Goal: Navigation & Orientation: Find specific page/section

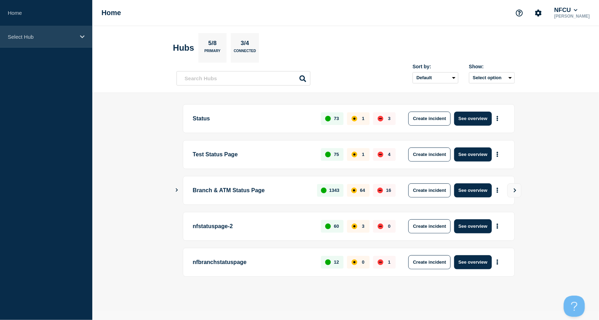
click at [31, 40] on div "Select Hub" at bounding box center [46, 37] width 92 height 22
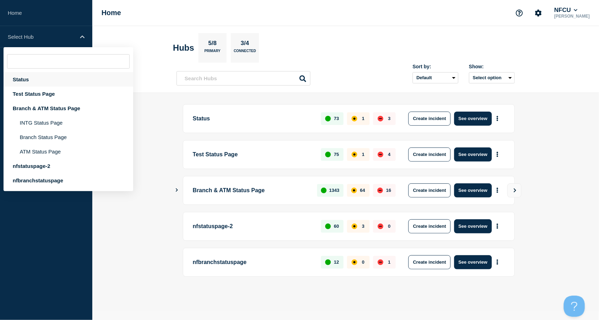
click at [17, 78] on div "Status" at bounding box center [69, 79] width 130 height 14
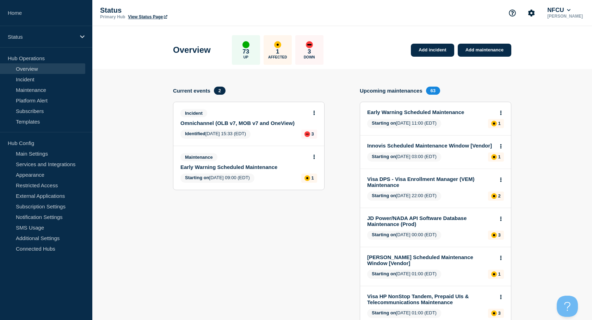
click at [11, 90] on link "Maintenance" at bounding box center [42, 90] width 85 height 11
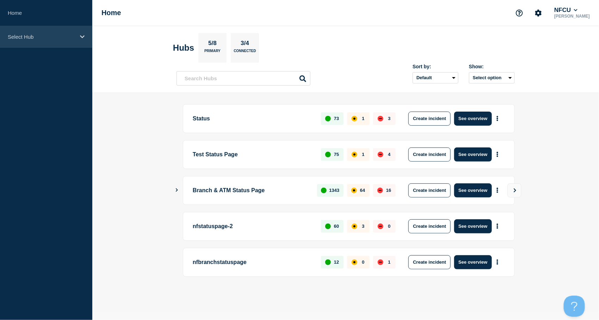
click at [38, 38] on p "Select Hub" at bounding box center [42, 37] width 68 height 6
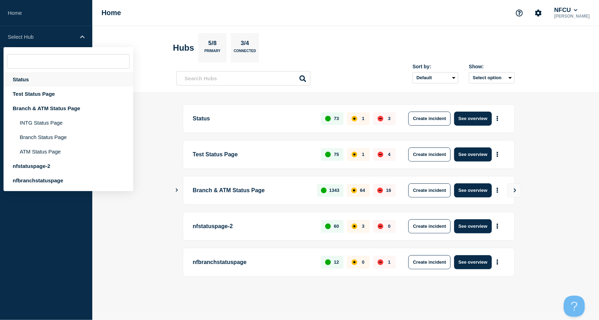
click at [30, 80] on div "Status" at bounding box center [69, 79] width 130 height 14
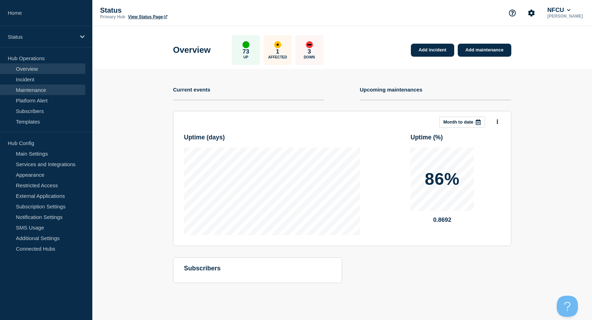
click at [30, 90] on link "Maintenance" at bounding box center [42, 90] width 85 height 11
